Goal: Task Accomplishment & Management: Use online tool/utility

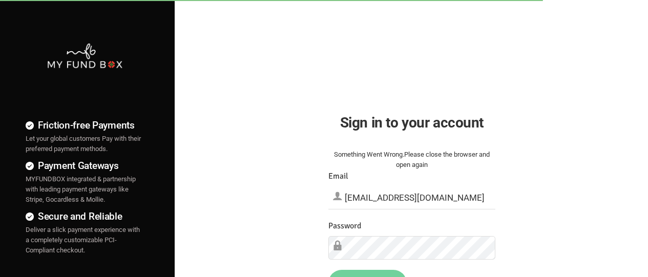
type input "[EMAIL_ADDRESS][DOMAIN_NAME]"
click at [367, 273] on button "Sign in" at bounding box center [367, 282] width 78 height 27
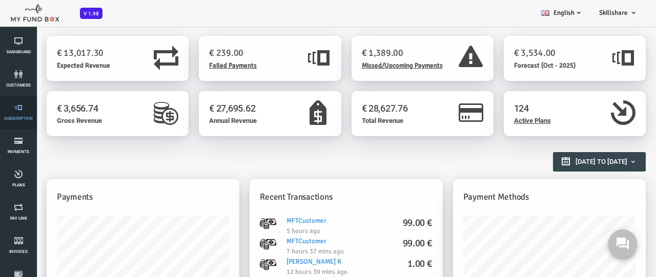
click at [18, 113] on link "Subscription" at bounding box center [18, 112] width 31 height 33
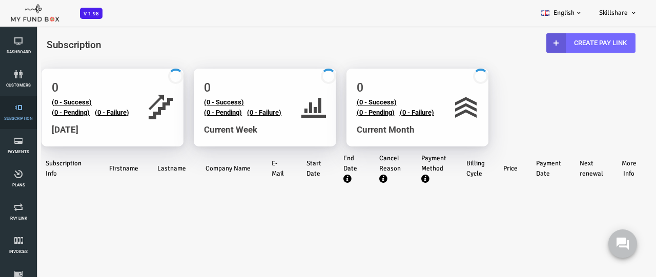
select select "100"
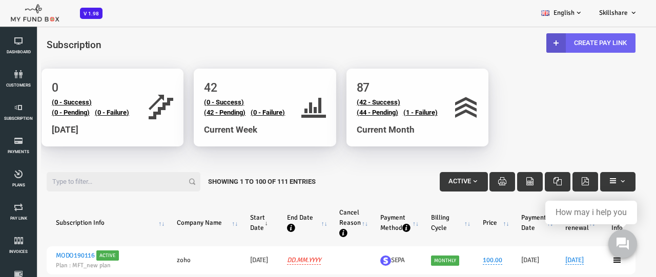
click at [563, 43] on link "Create Pay Link" at bounding box center [564, 42] width 89 height 19
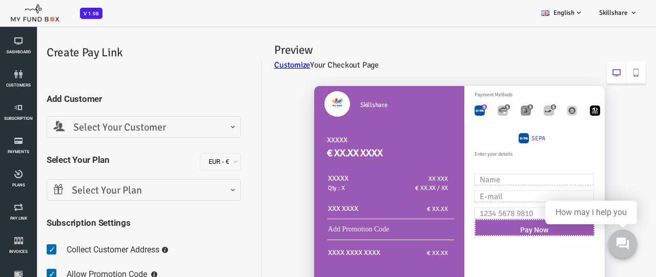
click at [117, 127] on span "Select Your Customer" at bounding box center [117, 128] width 181 height 16
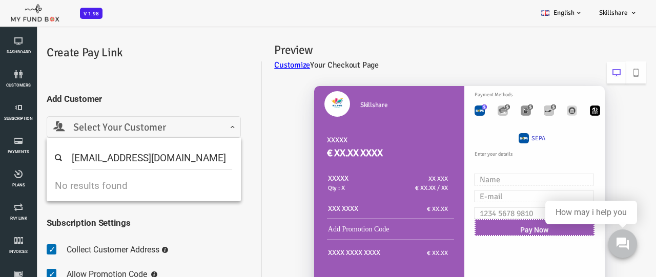
type input "minf4orce@gmail.com"
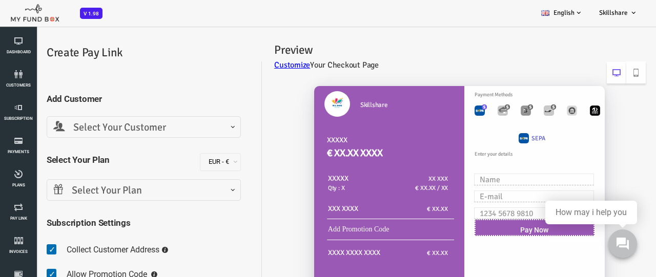
click at [155, 216] on h5 "Subscription Settings" at bounding box center [117, 222] width 194 height 13
click at [165, 133] on span "Select Your Customer" at bounding box center [117, 128] width 181 height 16
